Goal: Transaction & Acquisition: Purchase product/service

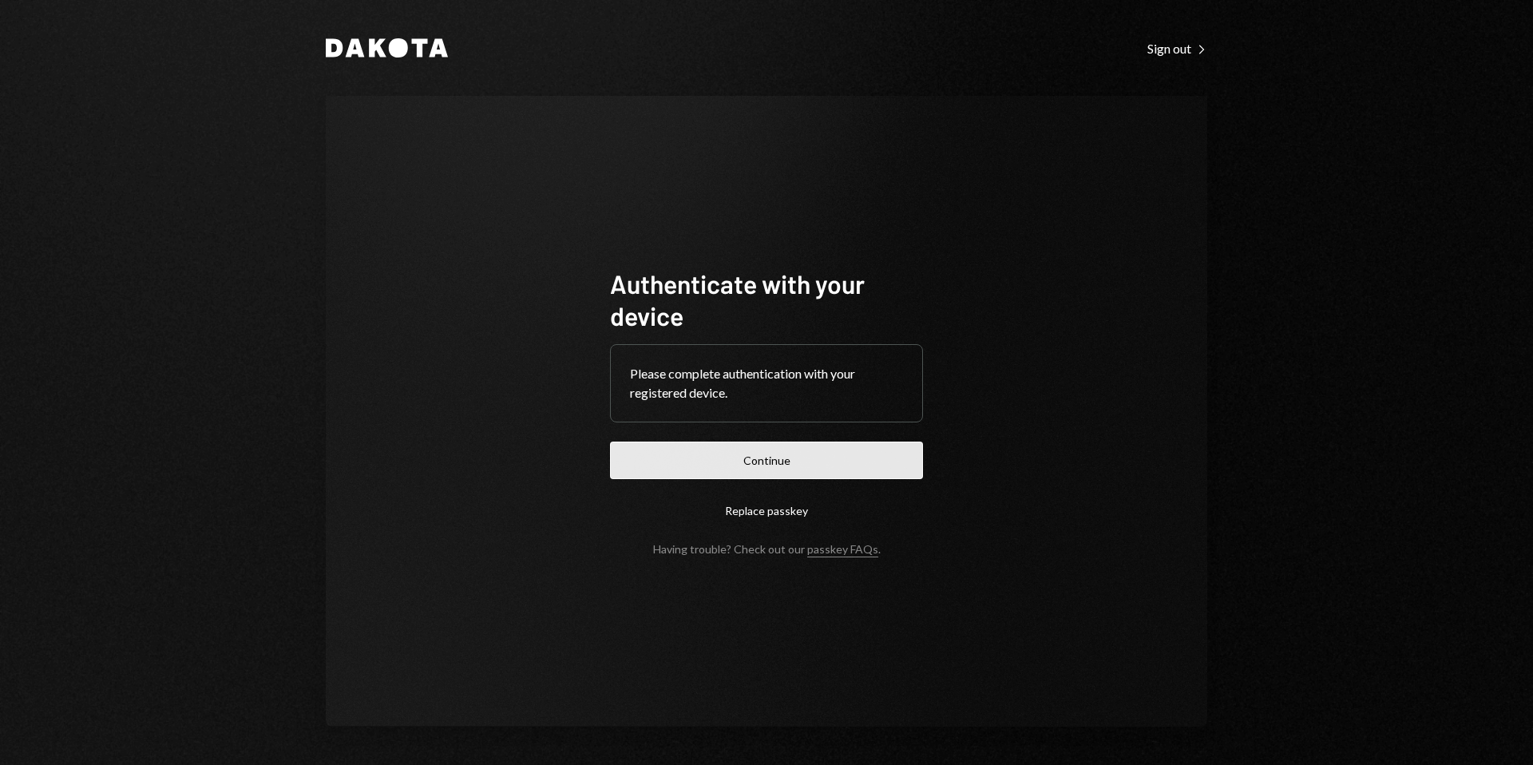
click at [749, 460] on button "Continue" at bounding box center [766, 461] width 313 height 38
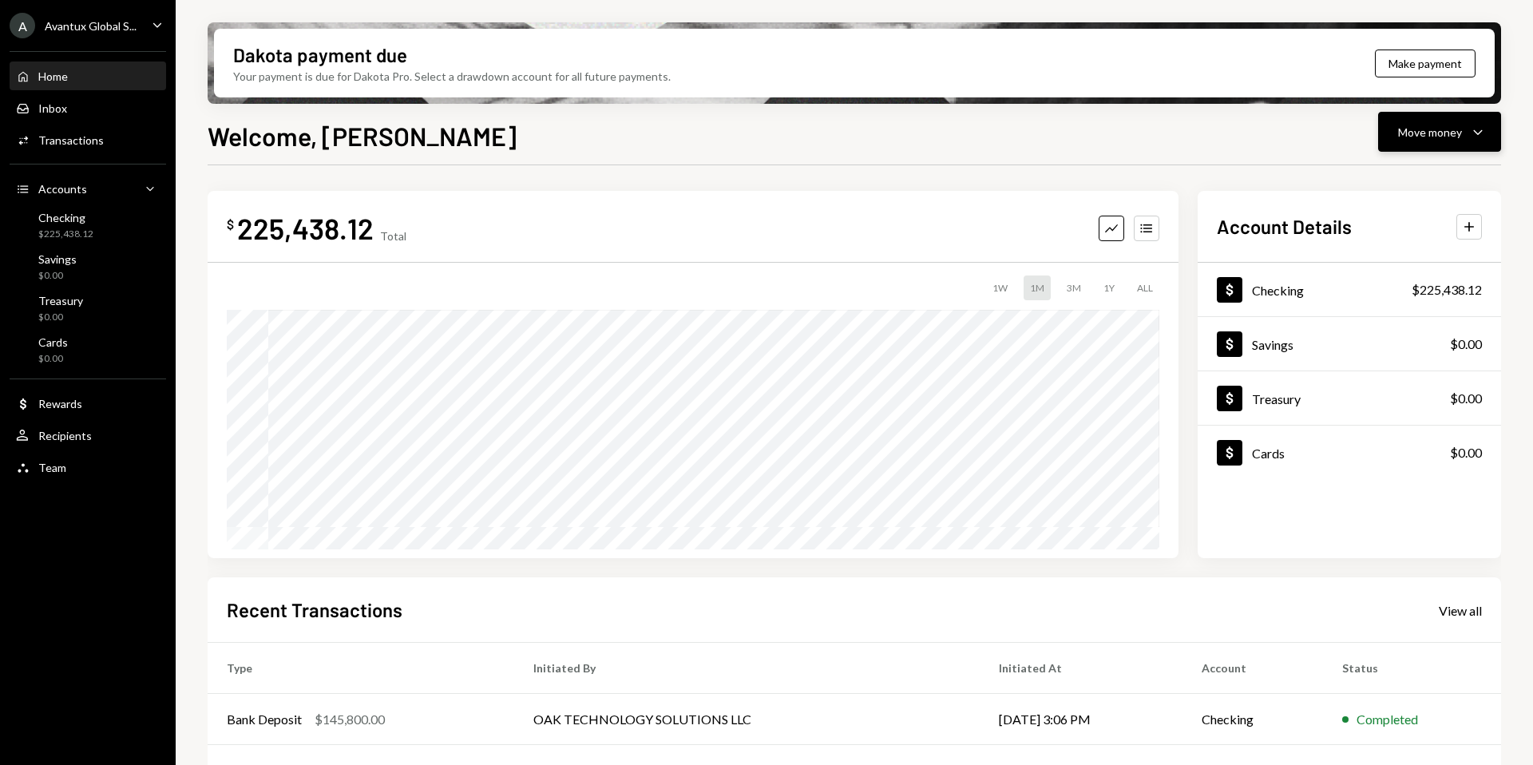
click at [1413, 137] on div "Move money" at bounding box center [1430, 132] width 64 height 17
click at [1392, 184] on div "Send" at bounding box center [1427, 180] width 117 height 17
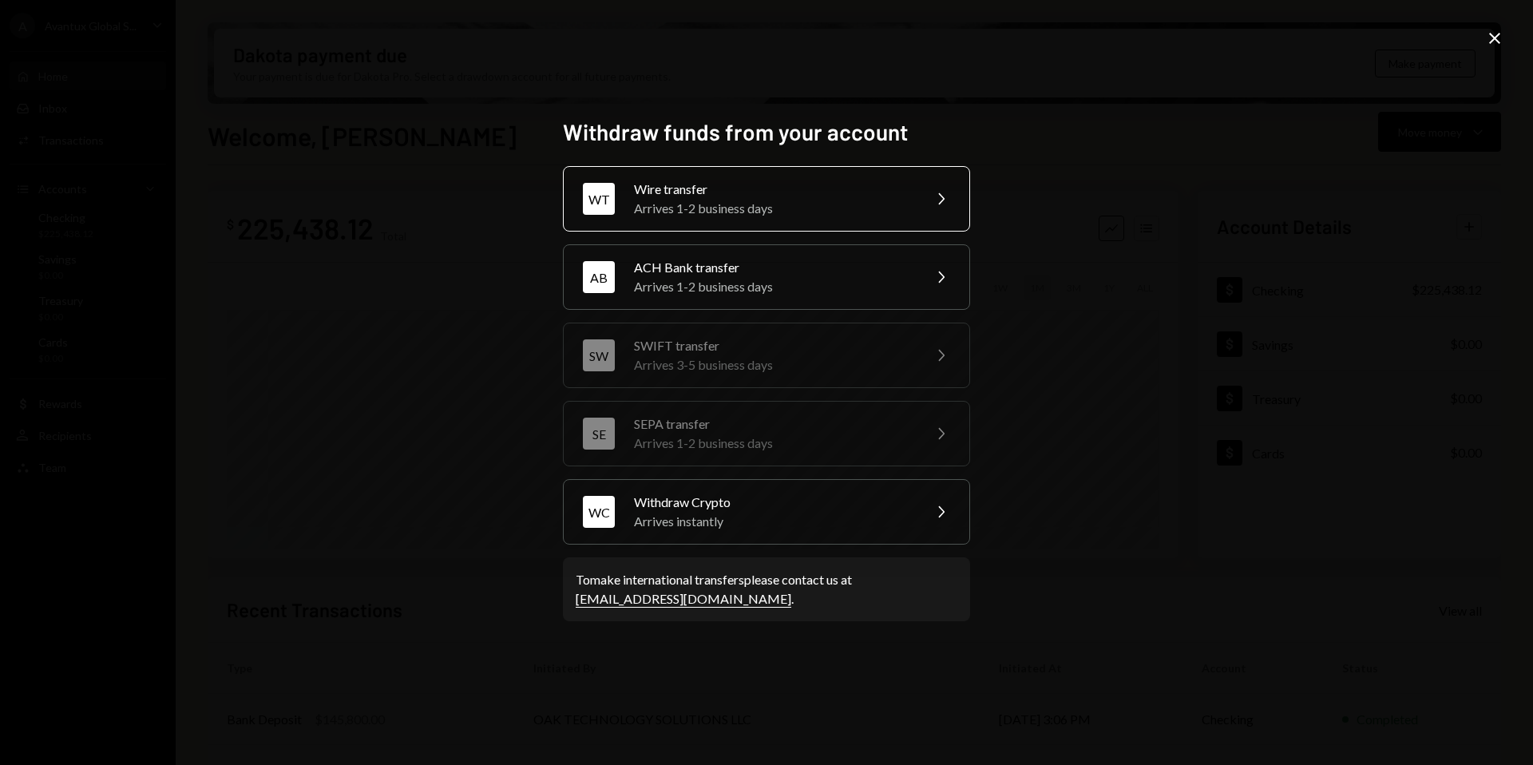
click at [711, 204] on div "Arrives 1-2 business days" at bounding box center [773, 208] width 278 height 19
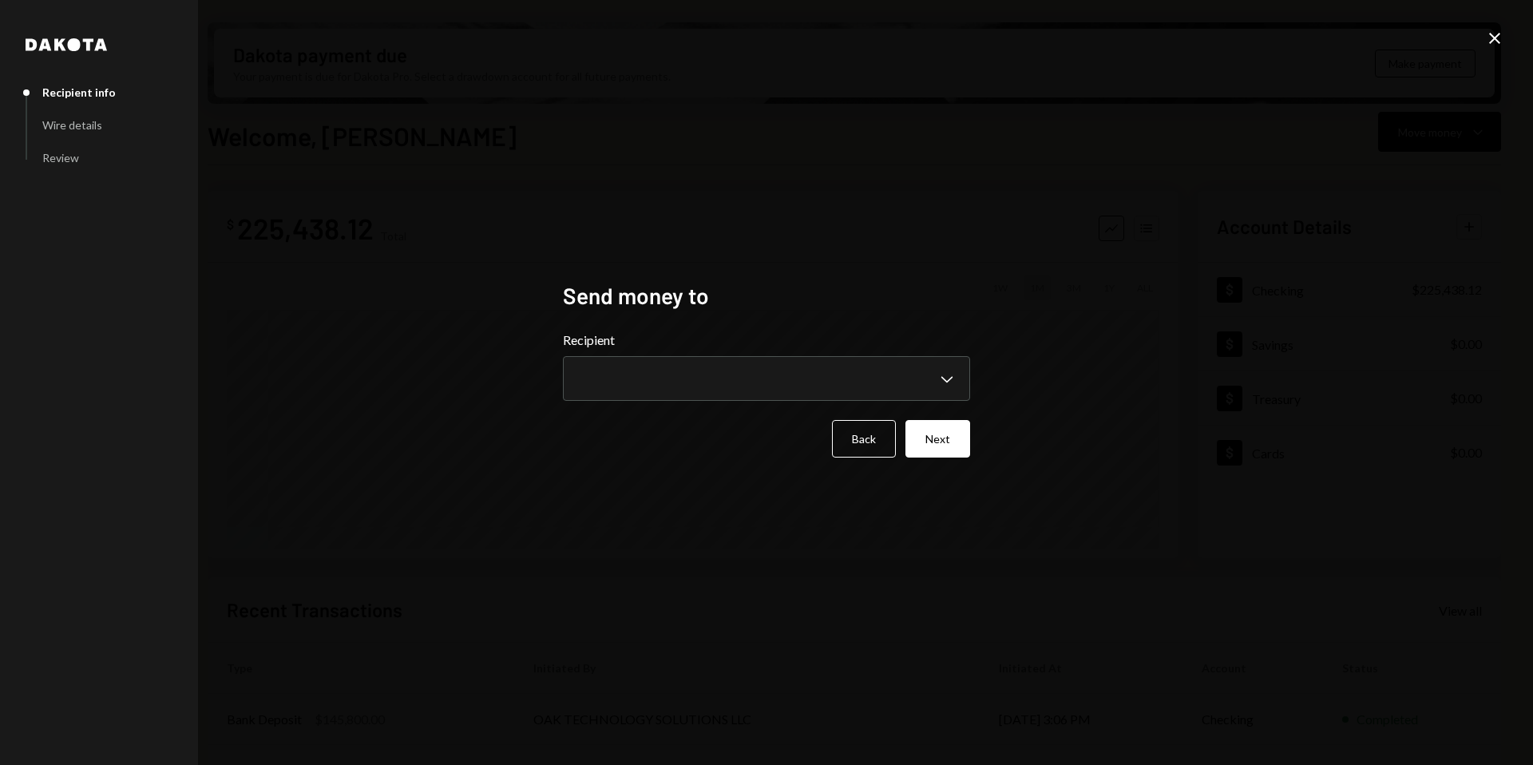
click at [626, 298] on h2 "Send money to" at bounding box center [766, 295] width 407 height 31
click at [660, 369] on body "A Avantux Global S... Caret Down Home Home Inbox Inbox Activities Transactions …" at bounding box center [766, 382] width 1533 height 765
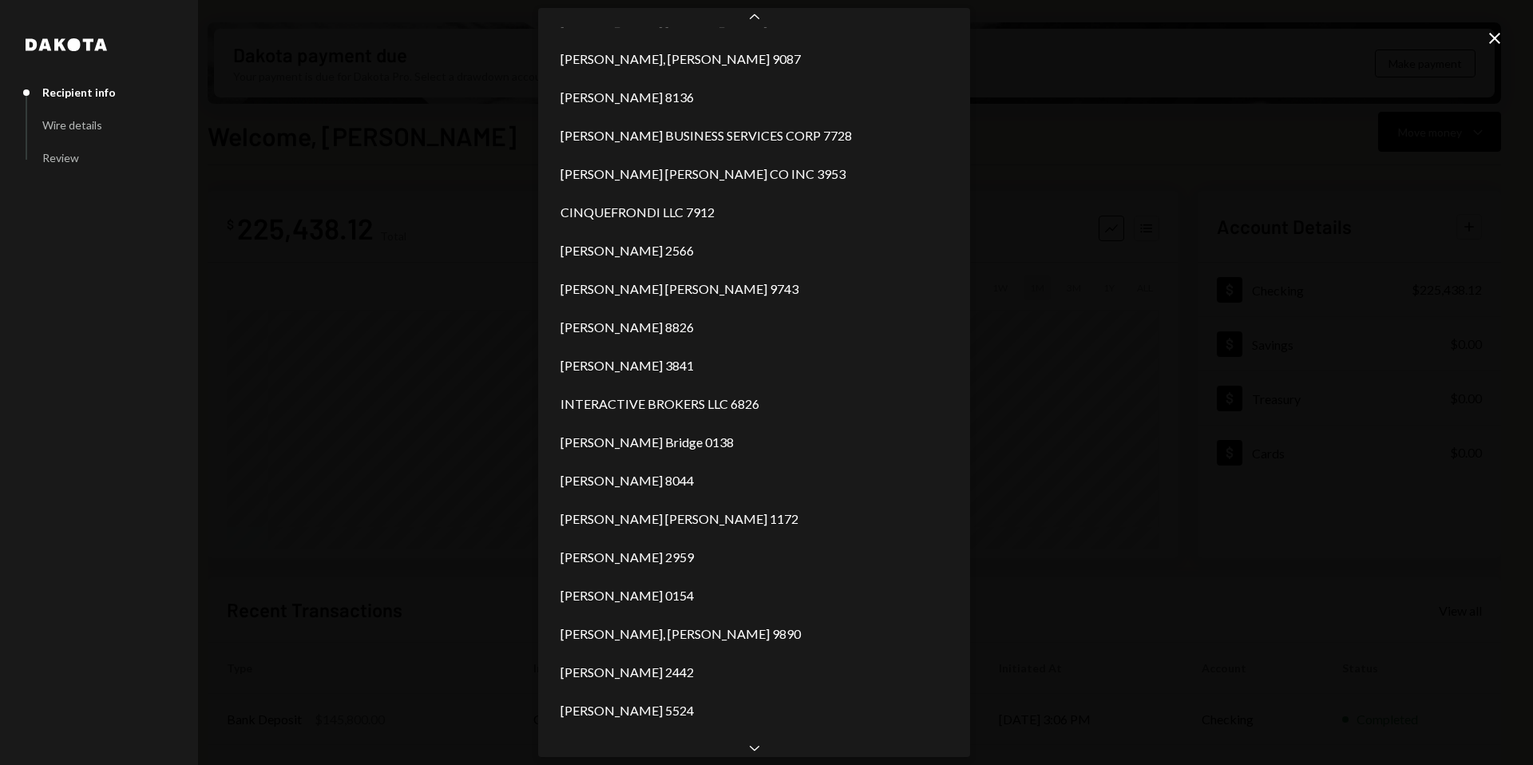
scroll to position [722, 0]
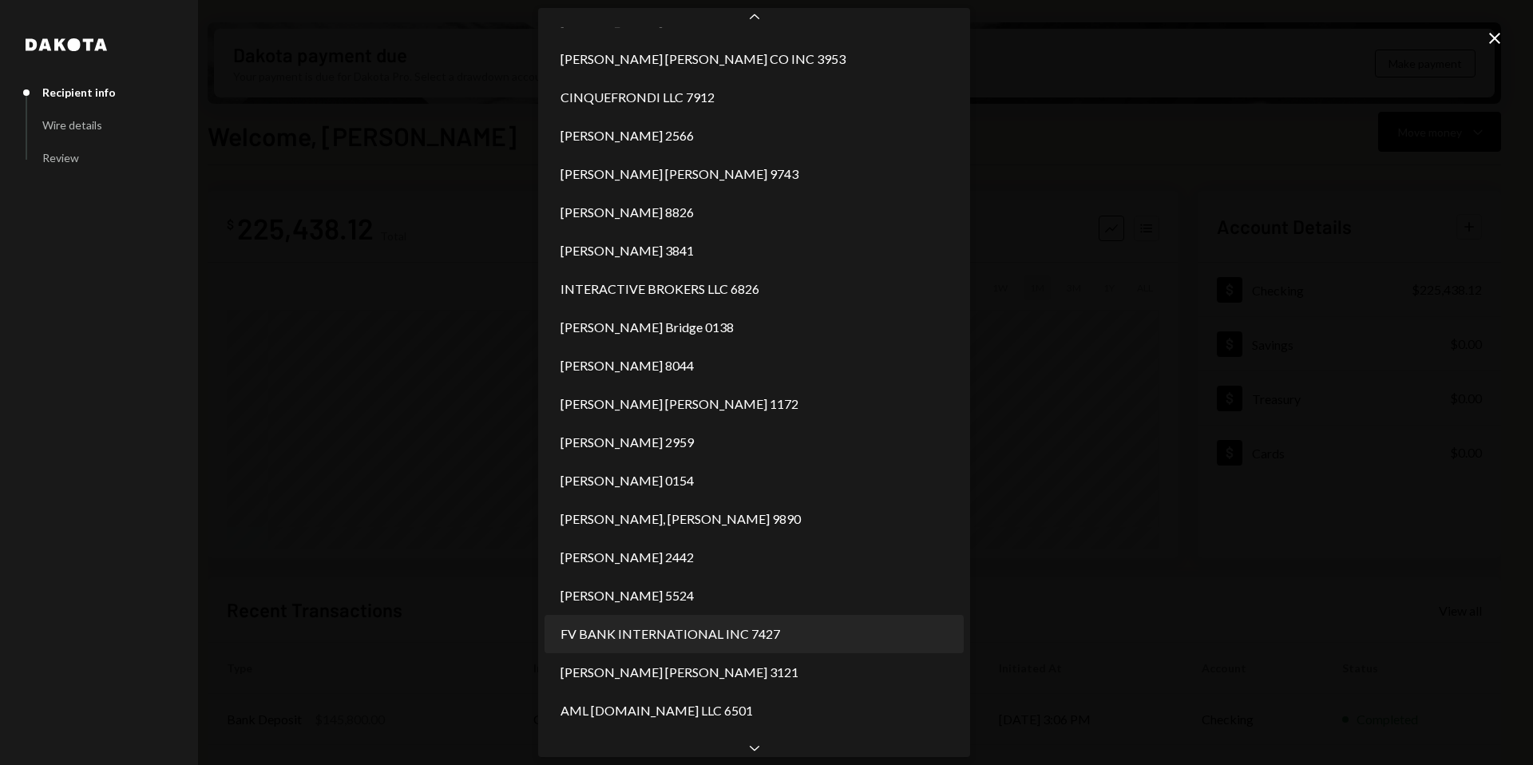
select select "**********"
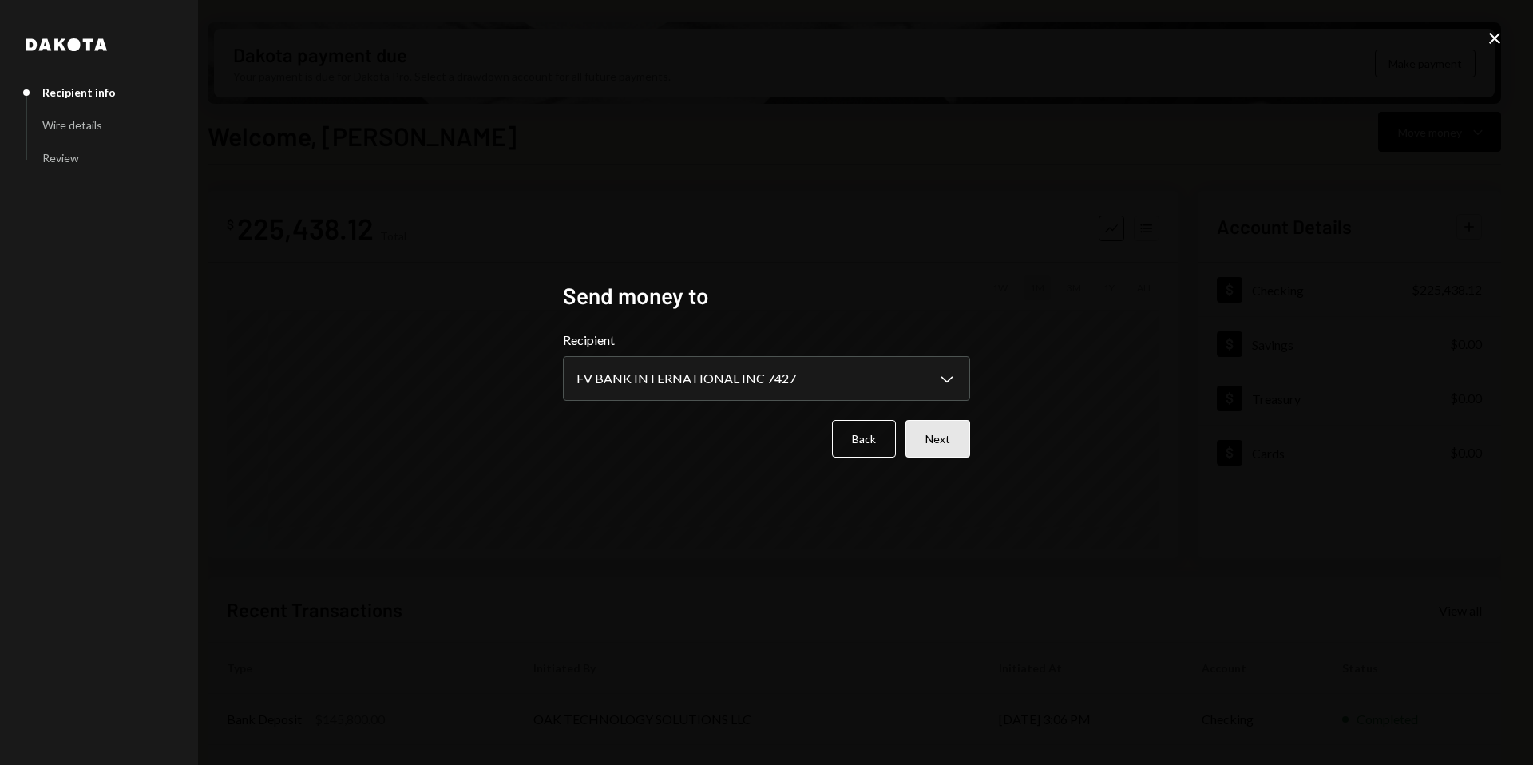
click at [947, 436] on button "Next" at bounding box center [938, 439] width 65 height 38
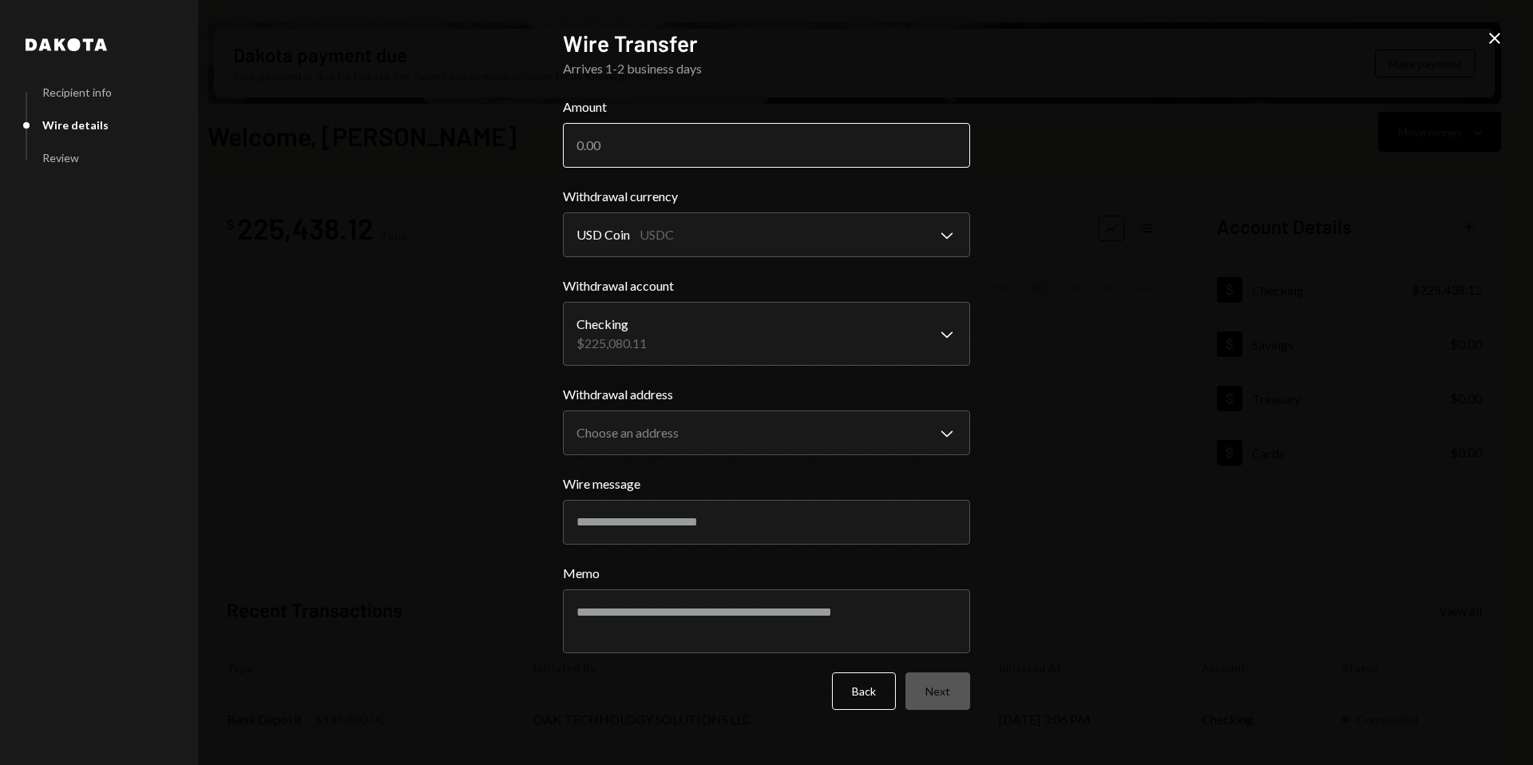
click at [716, 137] on input "Amount" at bounding box center [766, 145] width 407 height 45
type input "224500"
click at [842, 223] on body "A Avantux Global S... Caret Down Home Home Inbox Inbox Activities Transactions …" at bounding box center [766, 382] width 1533 height 765
click at [796, 348] on body "A Avantux Global S... Caret Down Home Home Inbox Inbox Activities Transactions …" at bounding box center [766, 382] width 1533 height 765
click at [788, 433] on body "A Avantux Global S... Caret Down Home Home Inbox Inbox Activities Transactions …" at bounding box center [766, 382] width 1533 height 765
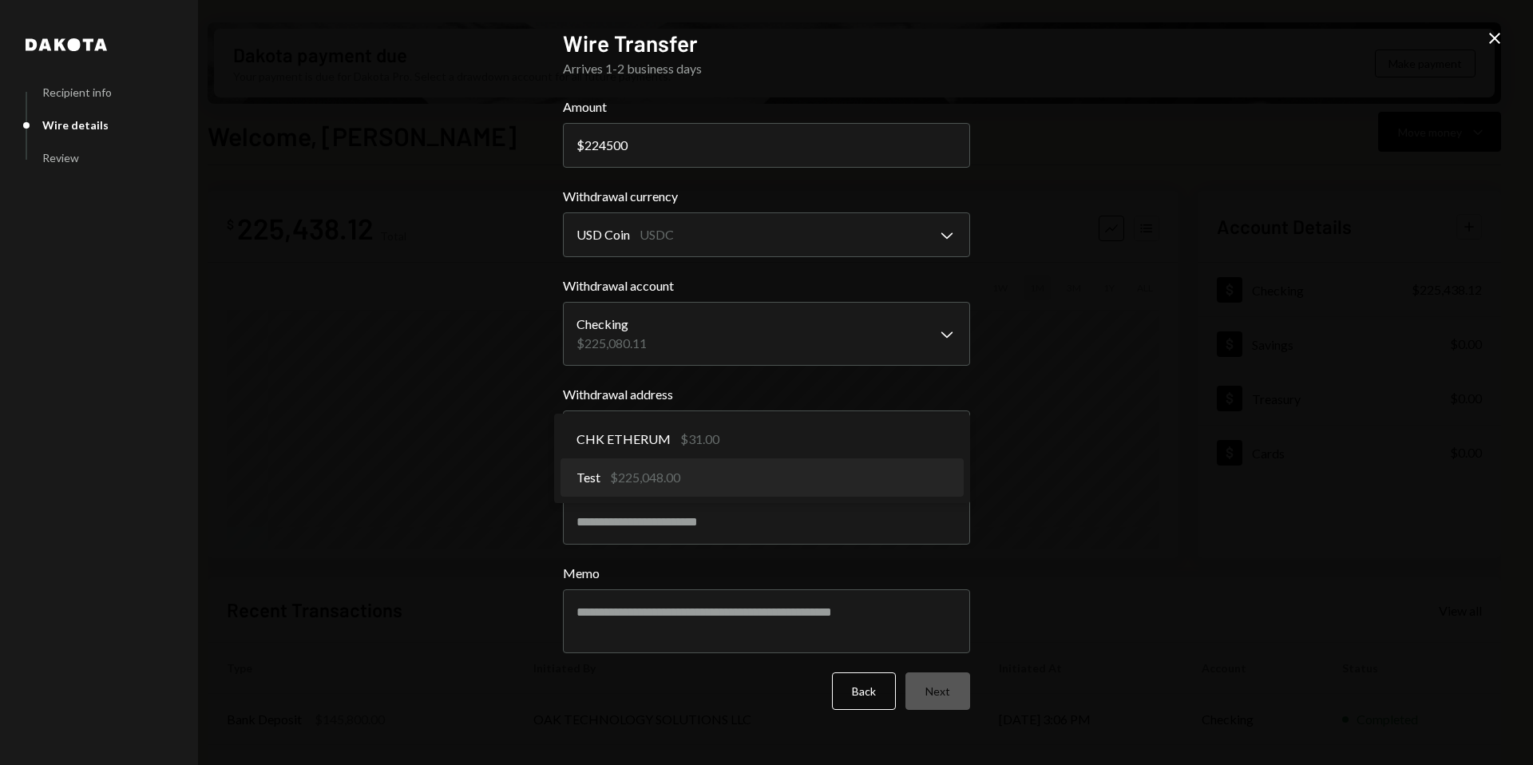
select select "**********"
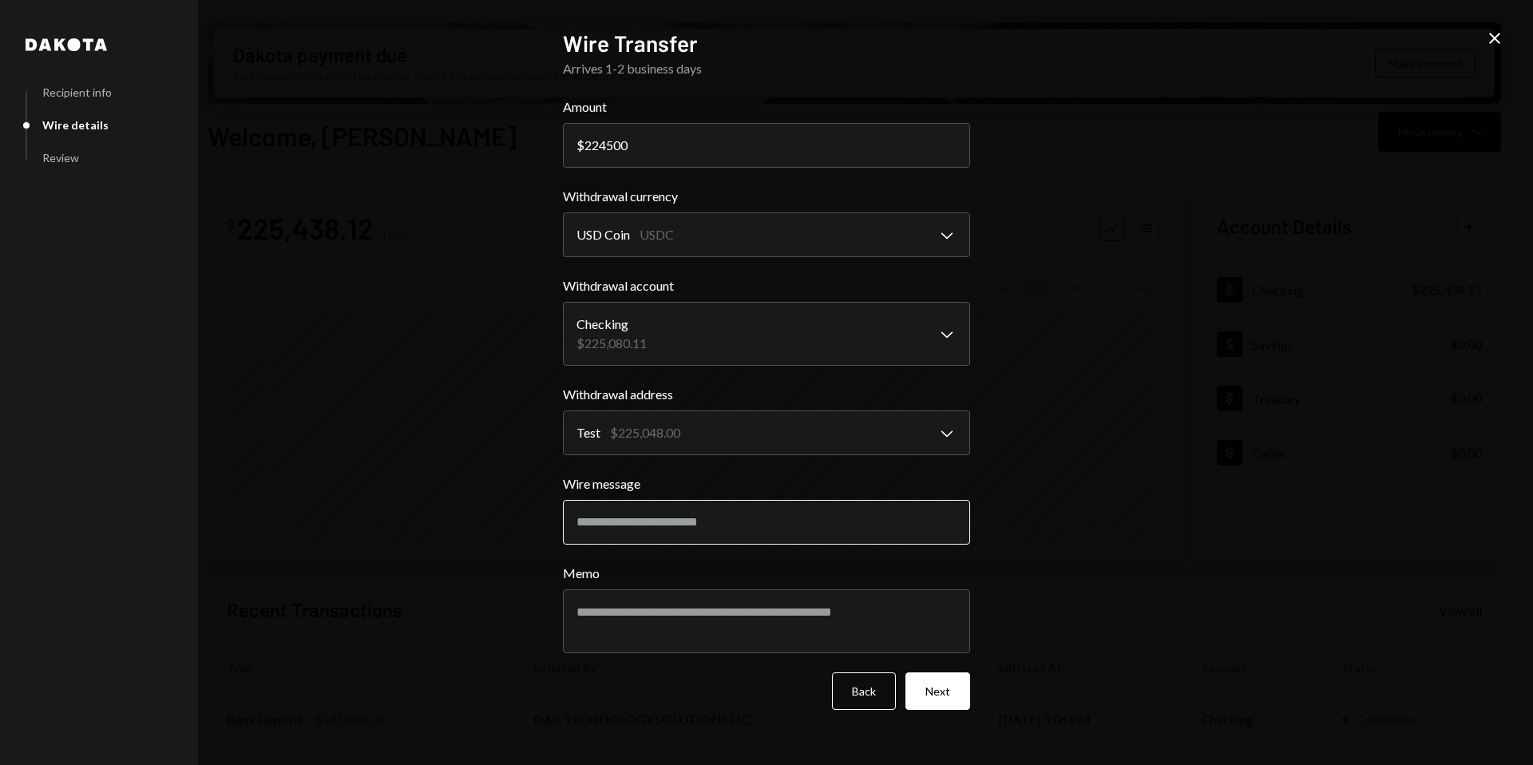
click at [684, 526] on input "Wire message" at bounding box center [766, 522] width 407 height 45
paste input "**********"
type input "**********"
click at [604, 148] on input "224500" at bounding box center [766, 145] width 407 height 45
type input "220500"
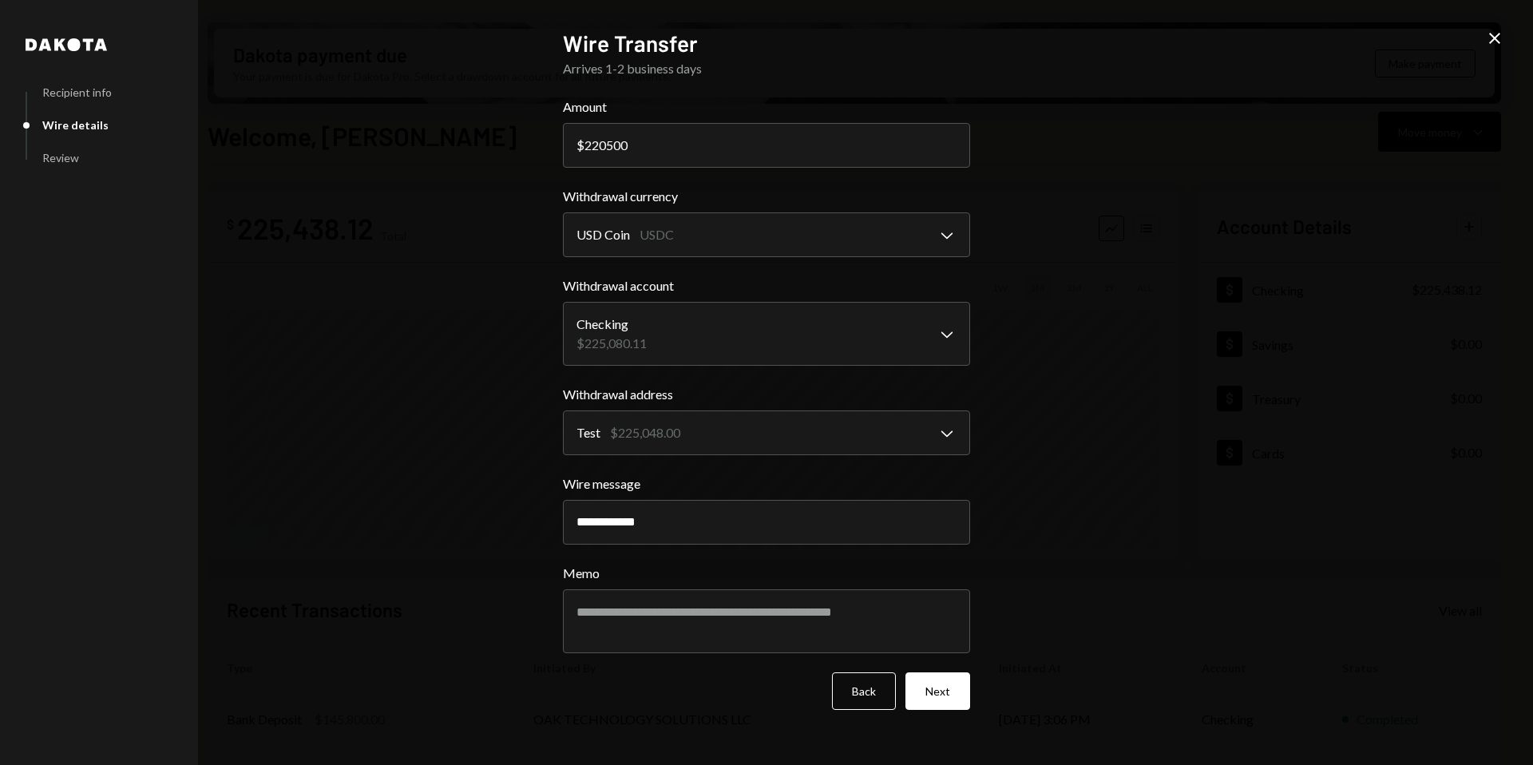
click at [937, 685] on button "Next" at bounding box center [938, 691] width 65 height 38
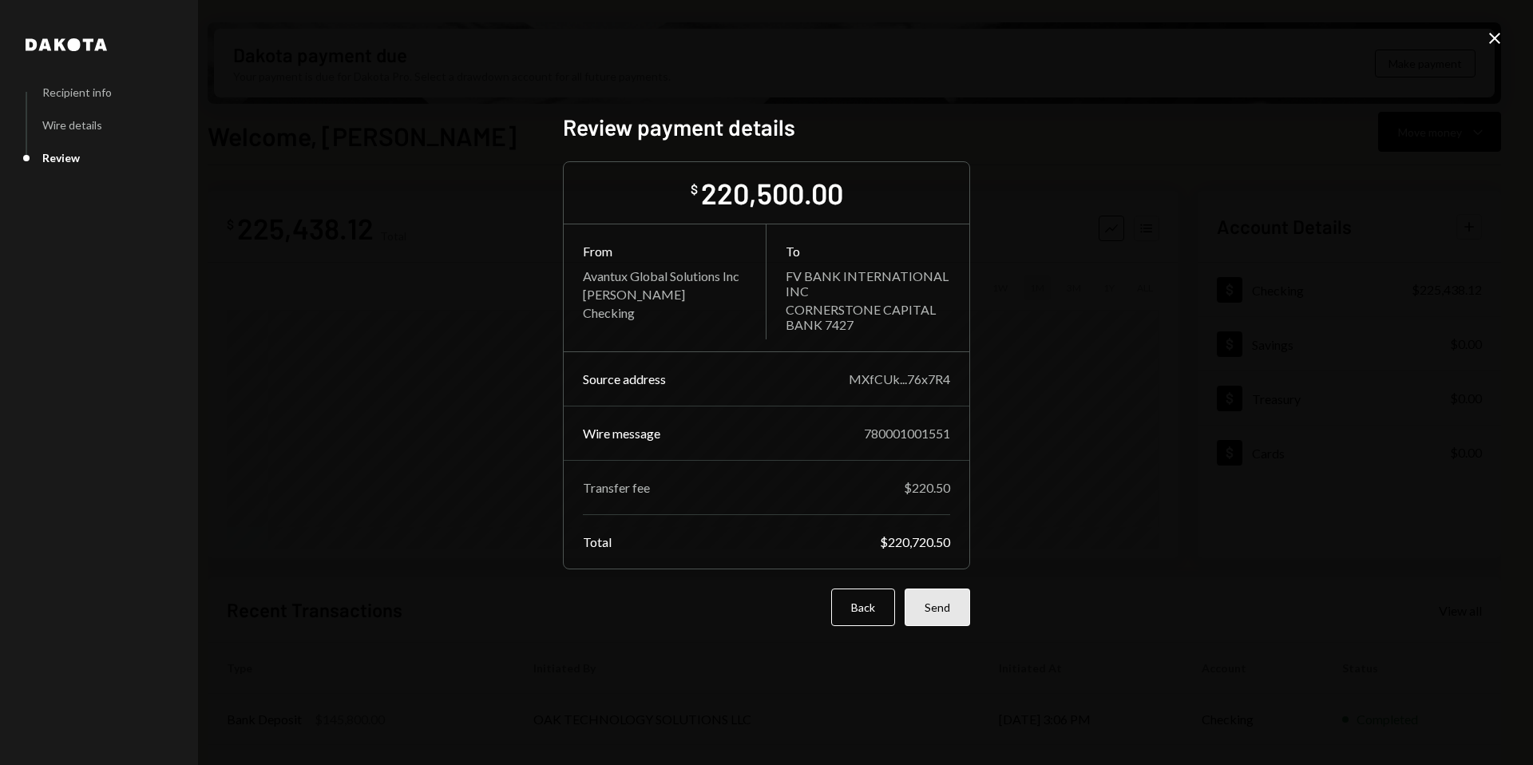
click at [944, 607] on button "Send" at bounding box center [937, 608] width 65 height 38
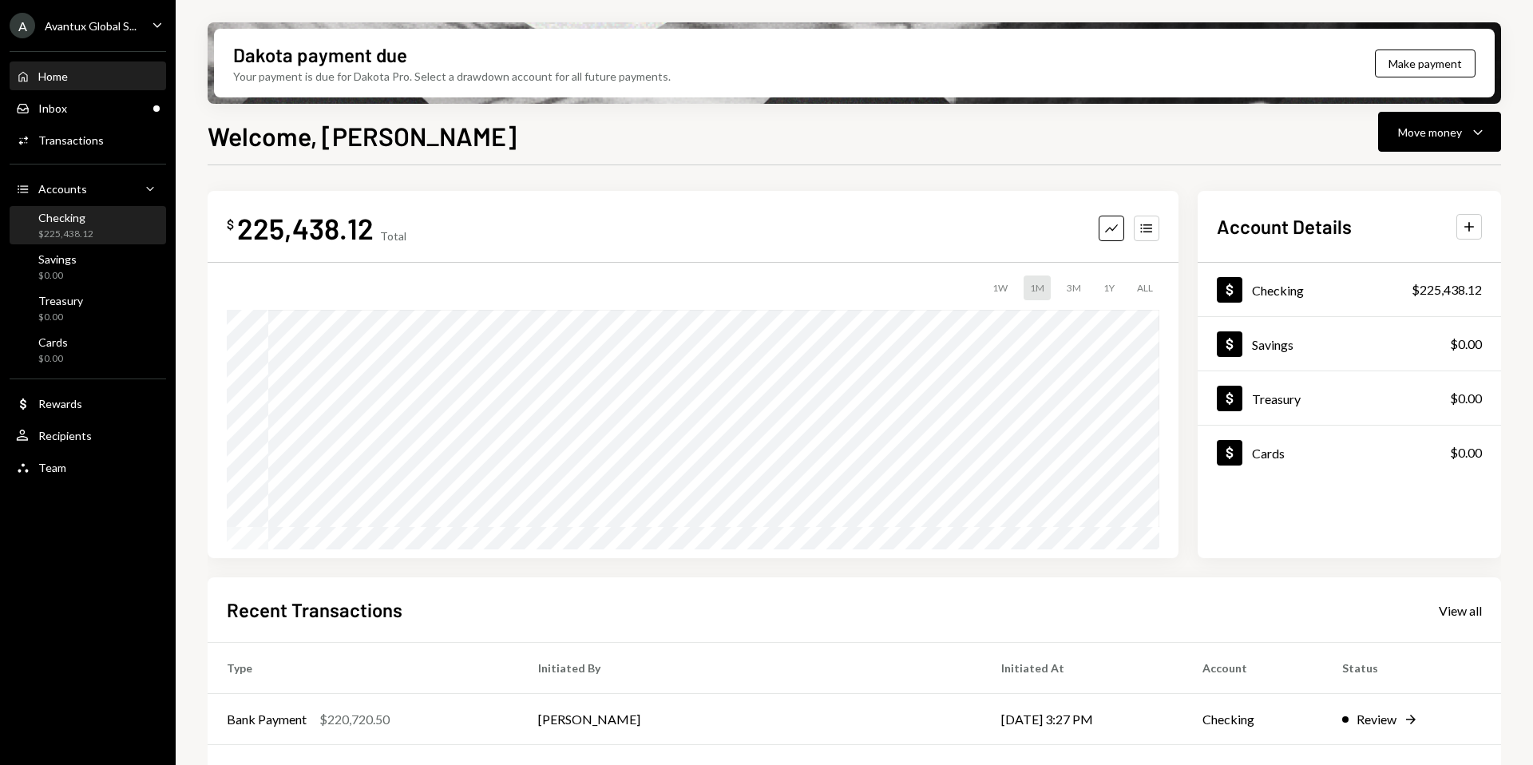
click at [69, 236] on div "$225,438.12" at bounding box center [65, 235] width 55 height 14
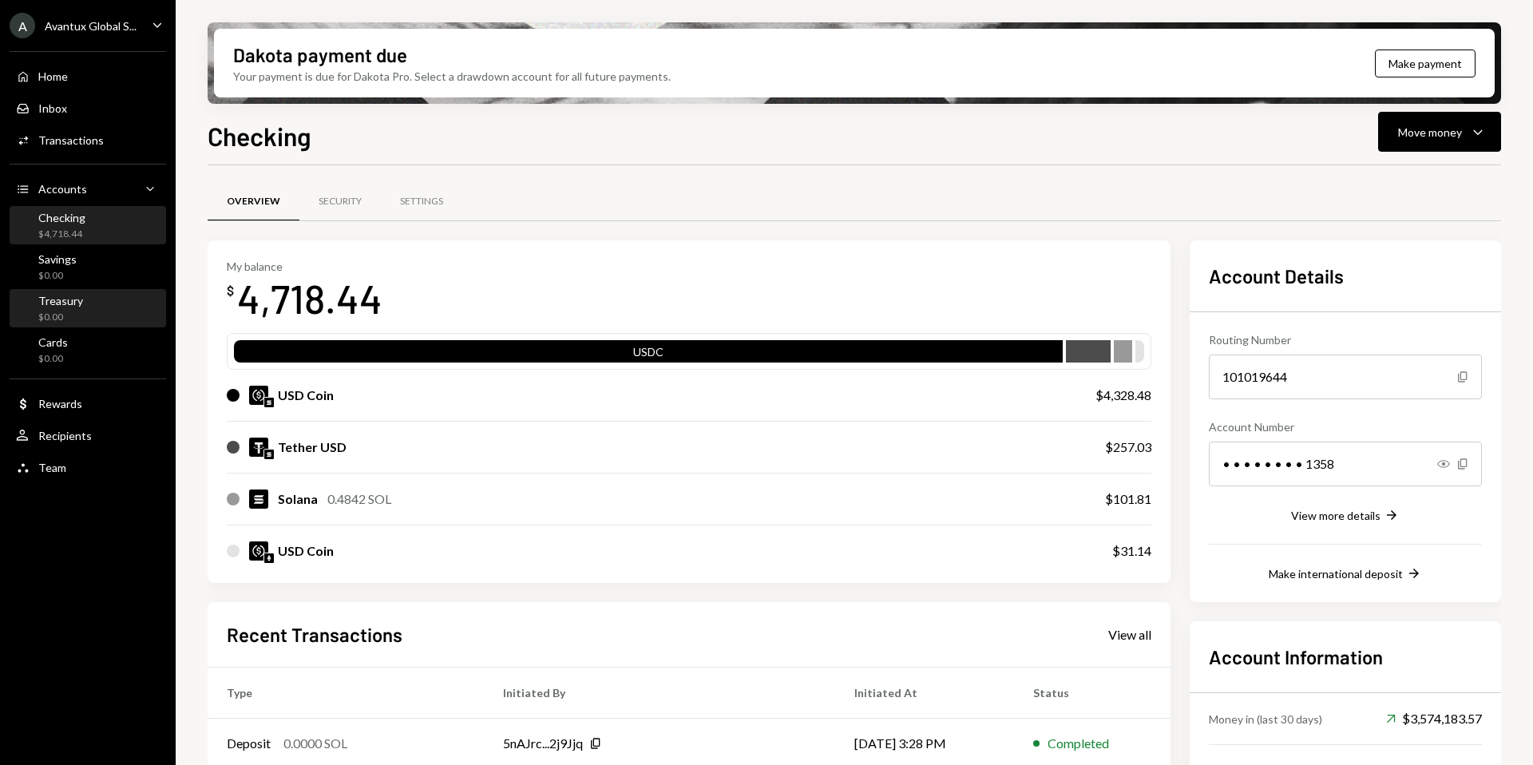
click at [65, 292] on div "Treasury $0.00" at bounding box center [88, 309] width 144 height 37
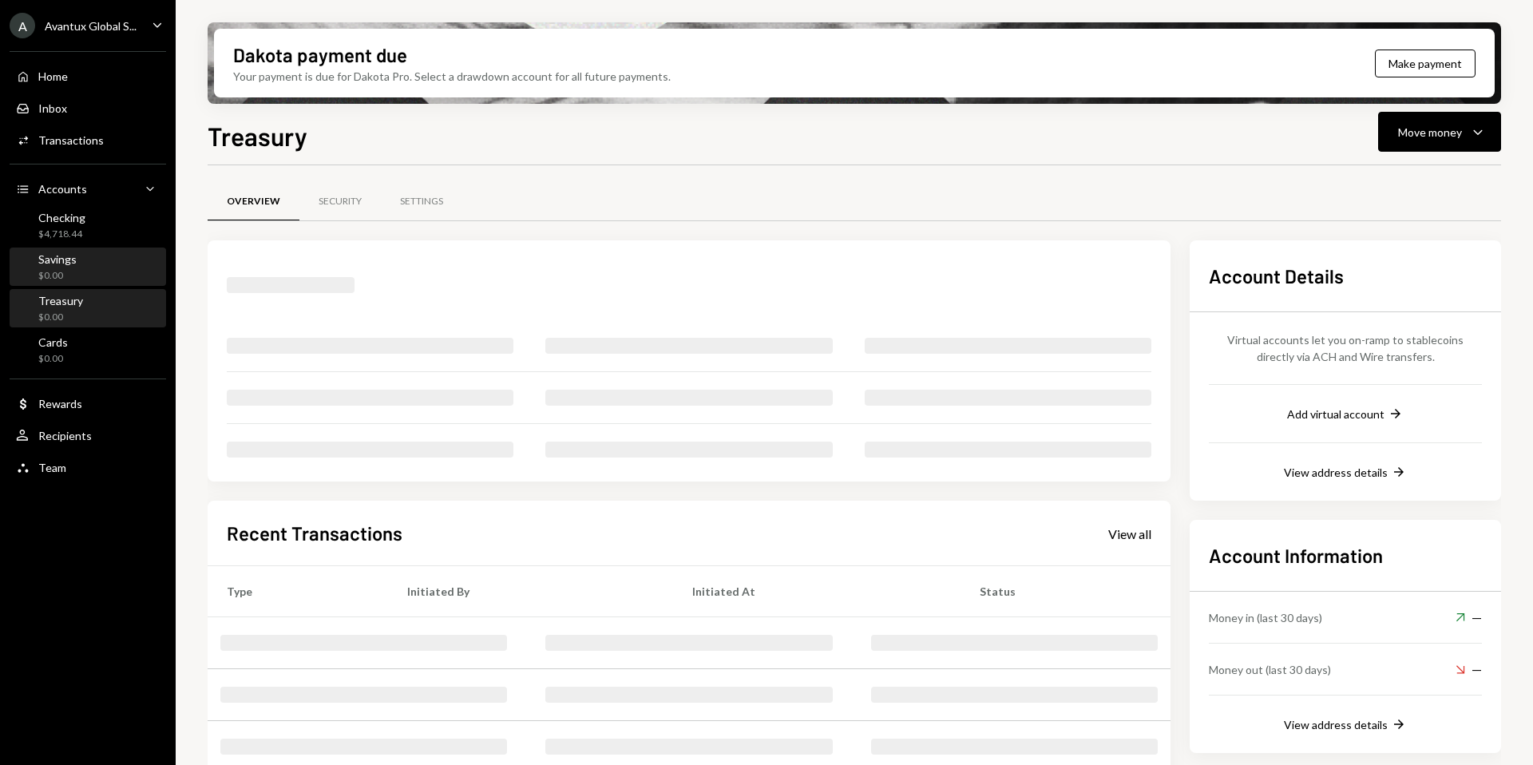
click at [64, 279] on div "$0.00" at bounding box center [57, 276] width 38 height 14
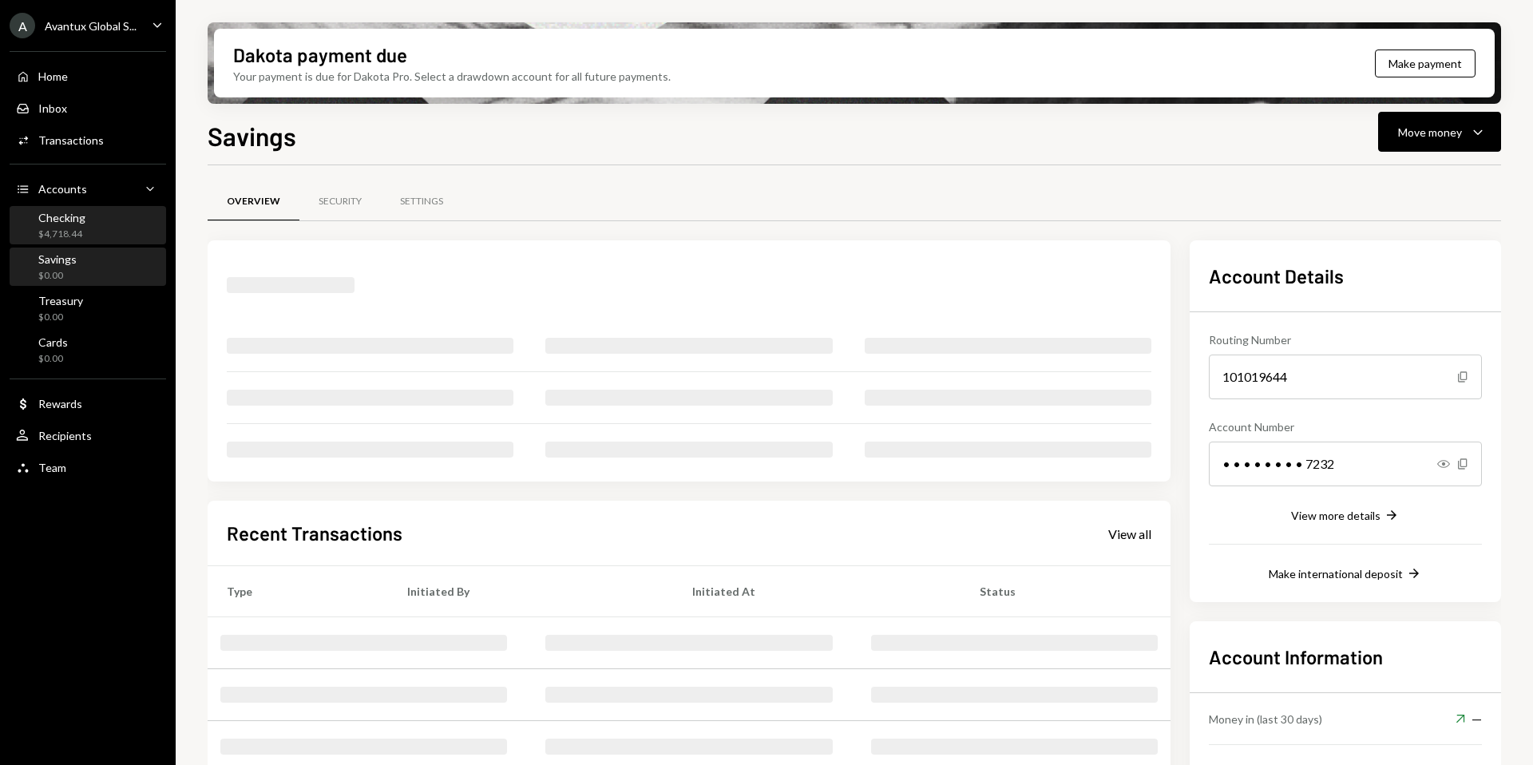
click at [72, 240] on div "$4,718.44" at bounding box center [61, 235] width 47 height 14
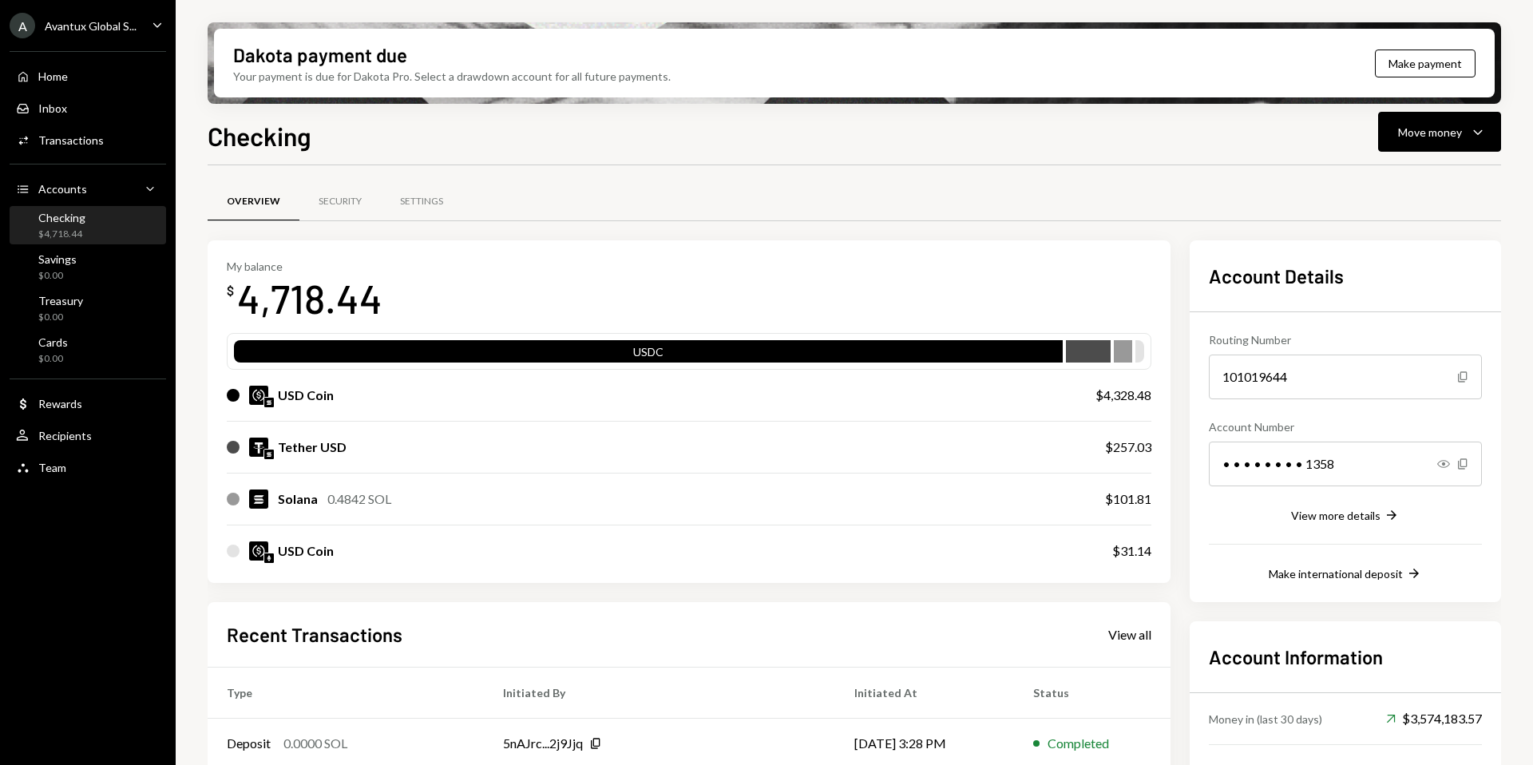
click at [78, 19] on div "Avantux Global S..." at bounding box center [91, 26] width 92 height 14
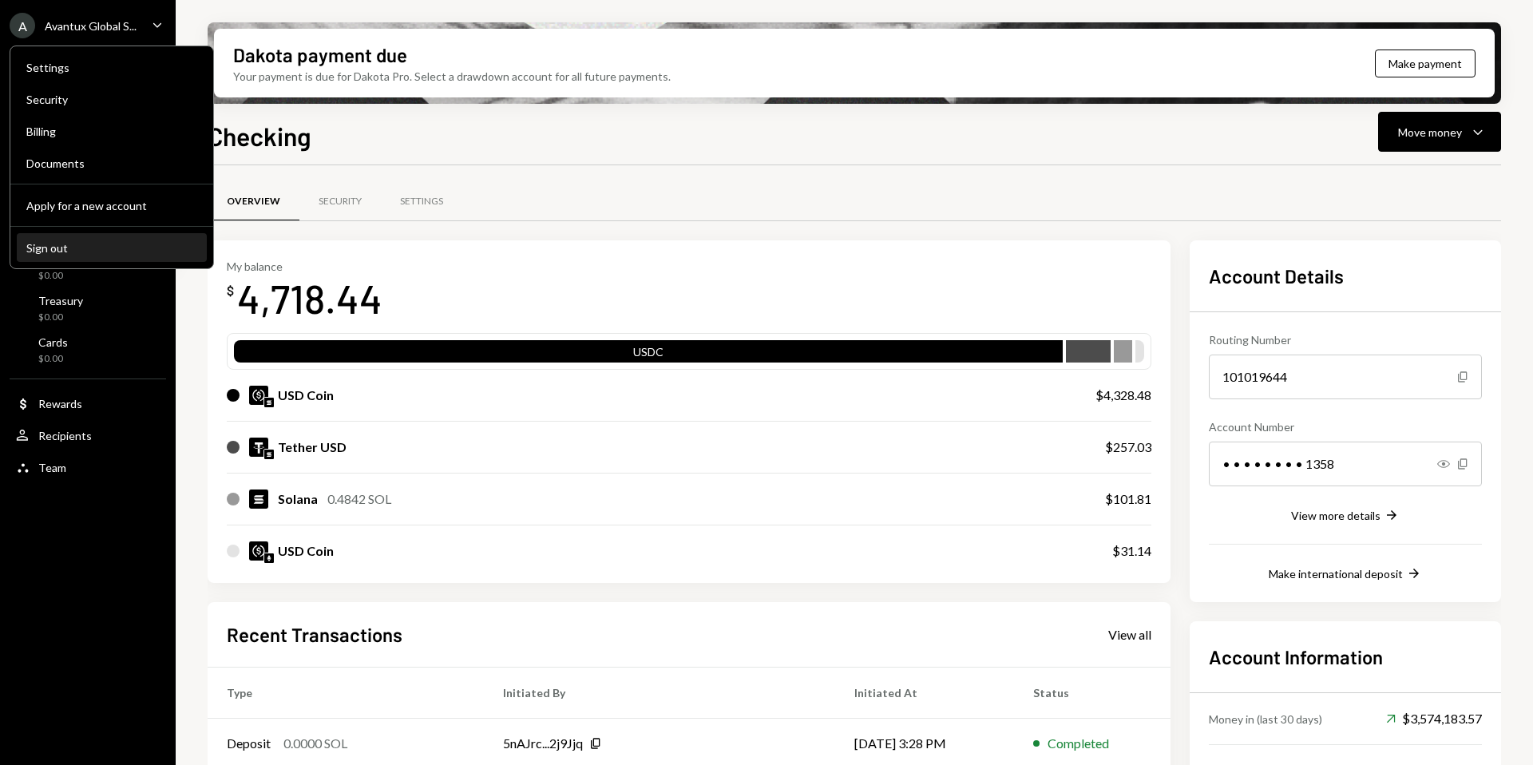
click at [93, 247] on div "Sign out" at bounding box center [111, 248] width 171 height 14
